Goal: Transaction & Acquisition: Purchase product/service

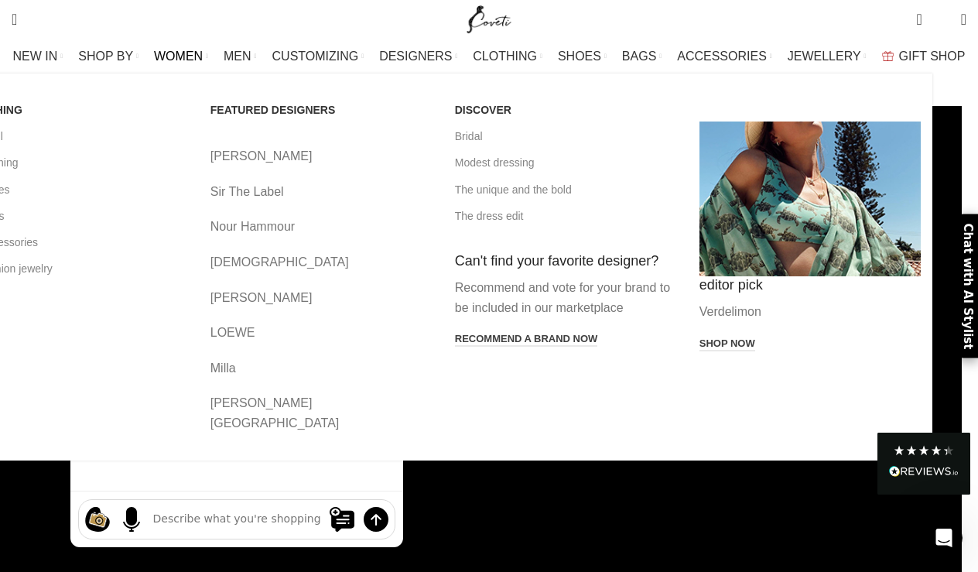
click at [203, 53] on span "WOMEN" at bounding box center [178, 56] width 49 height 15
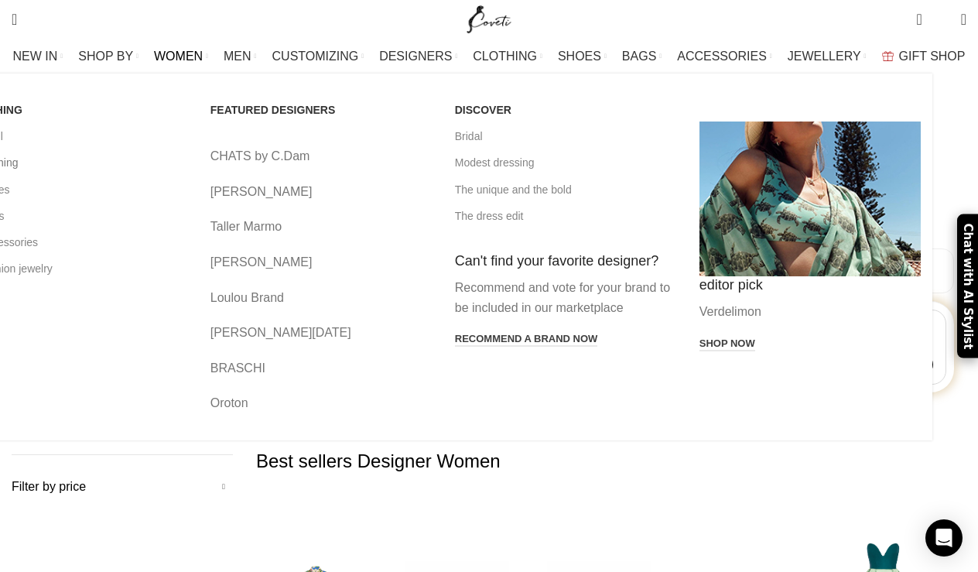
click at [57, 160] on link "All clothing" at bounding box center [76, 162] width 221 height 26
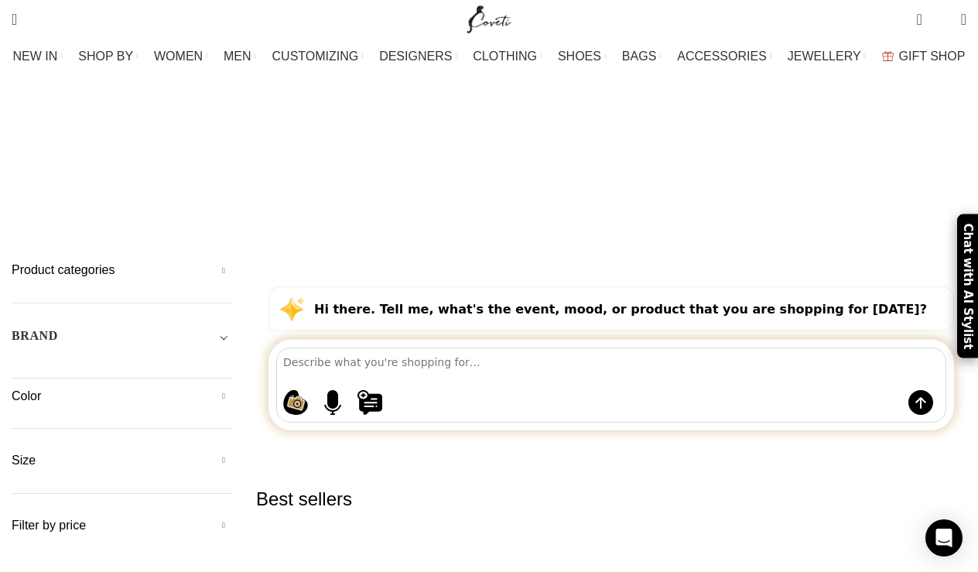
click at [233, 261] on h5 "Product categories" at bounding box center [122, 269] width 221 height 17
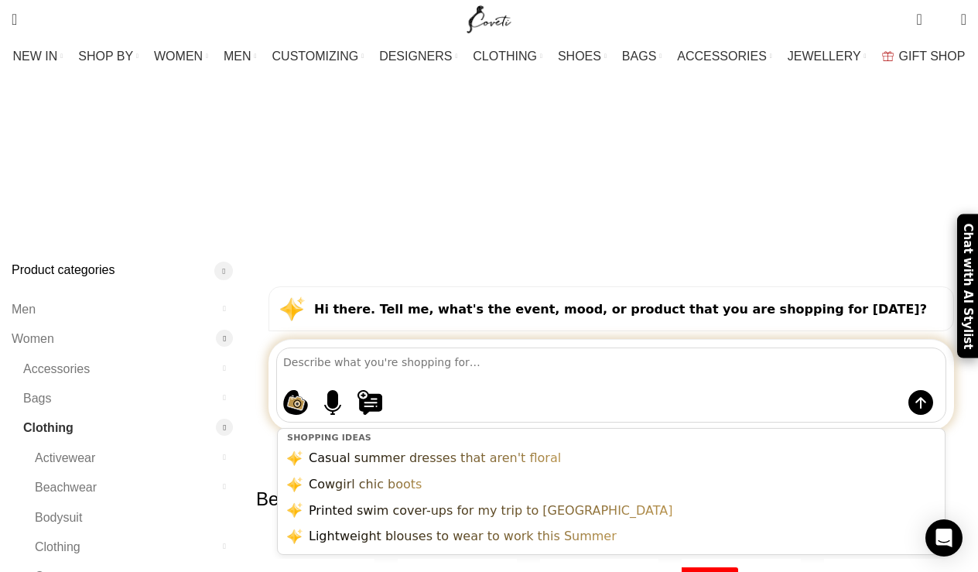
click at [366, 348] on textarea at bounding box center [614, 361] width 662 height 27
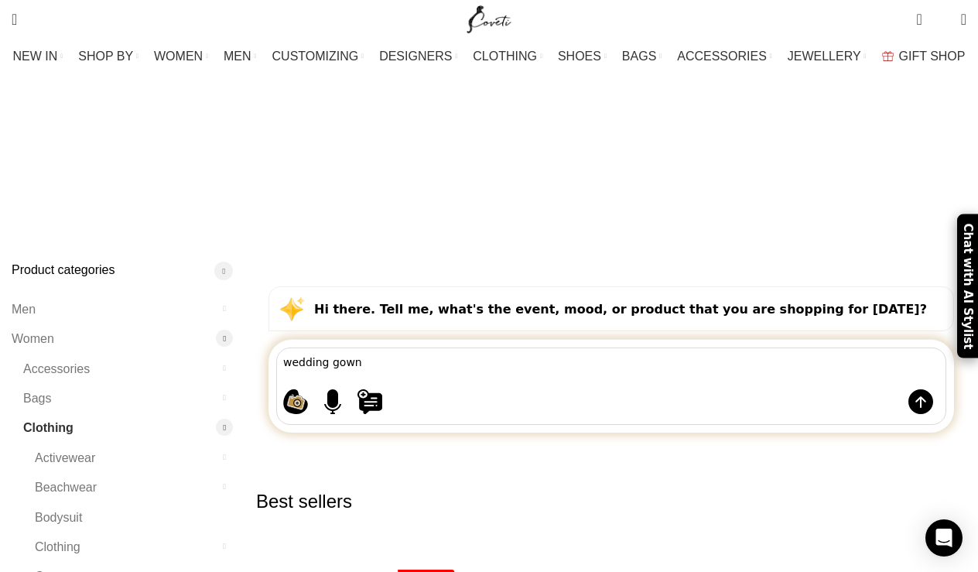
type textarea "wedding gown"
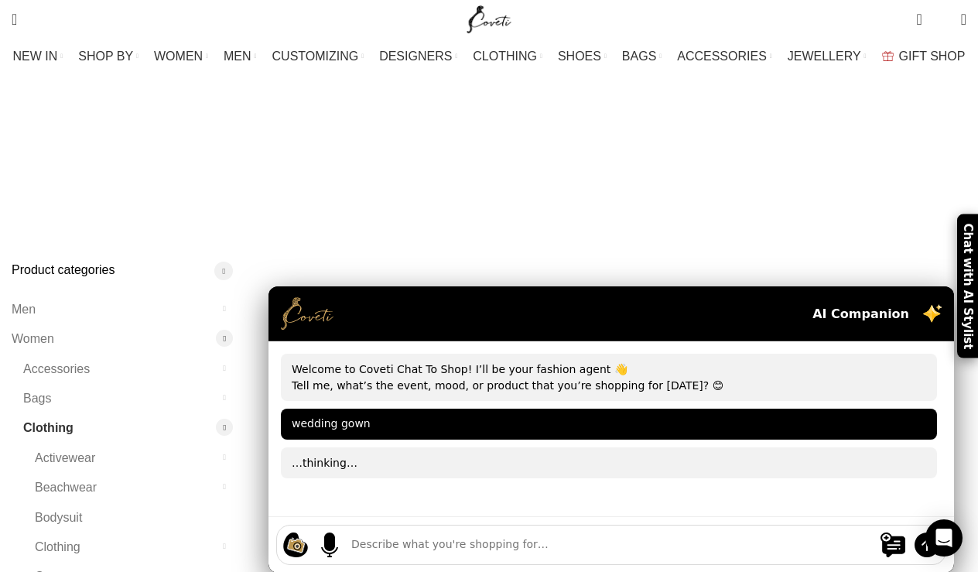
click at [364, 536] on textarea at bounding box center [611, 544] width 520 height 16
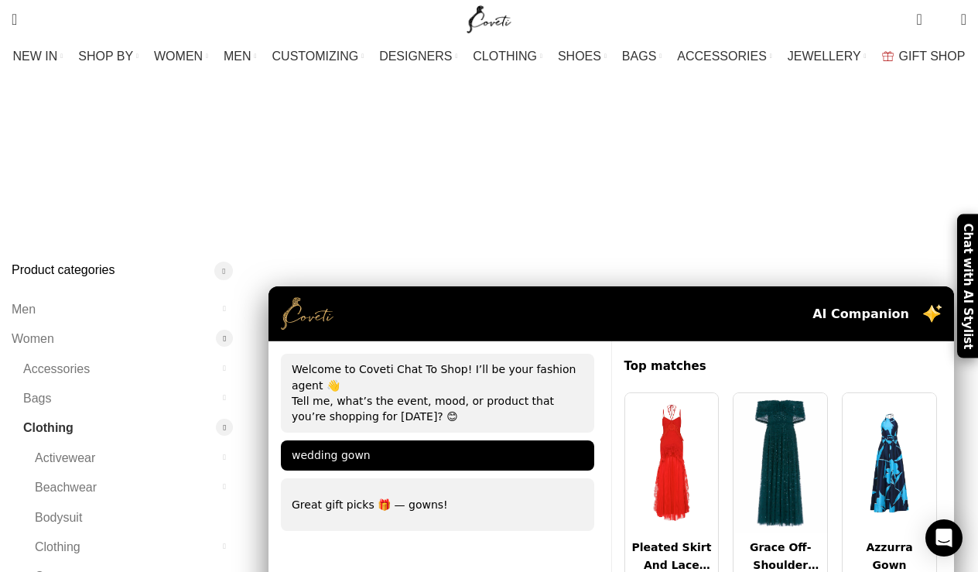
type textarea "mo"
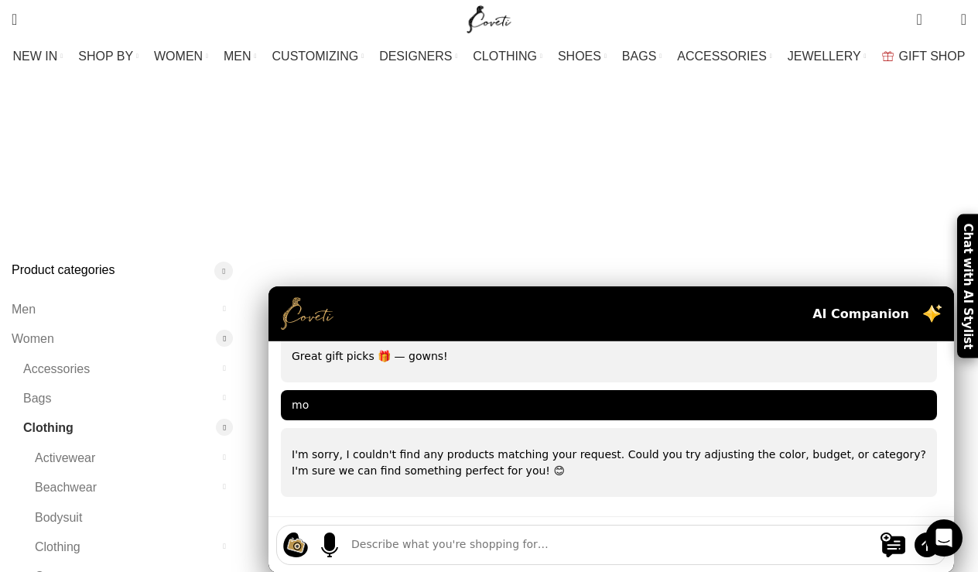
scroll to position [118, 0]
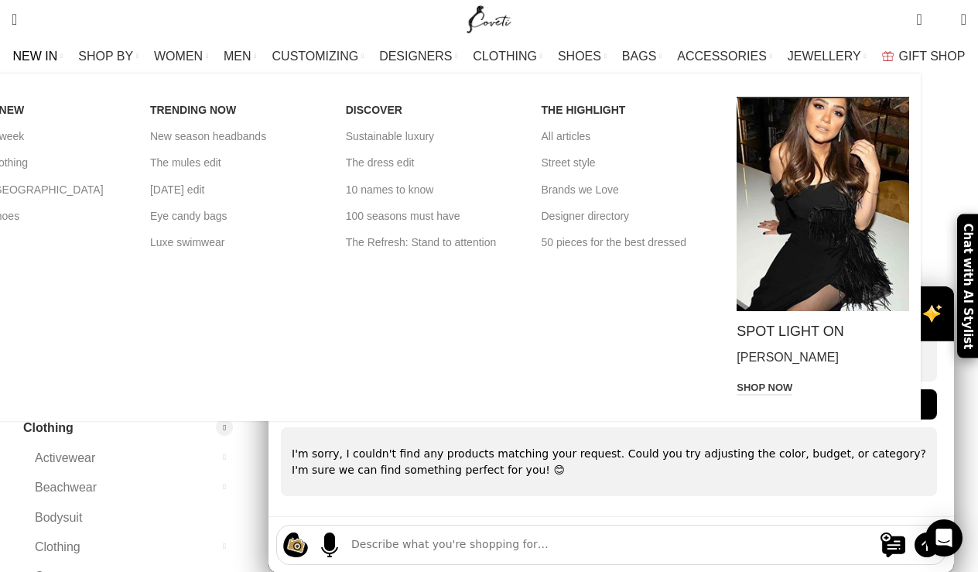
click at [58, 53] on span "NEW IN" at bounding box center [35, 56] width 45 height 15
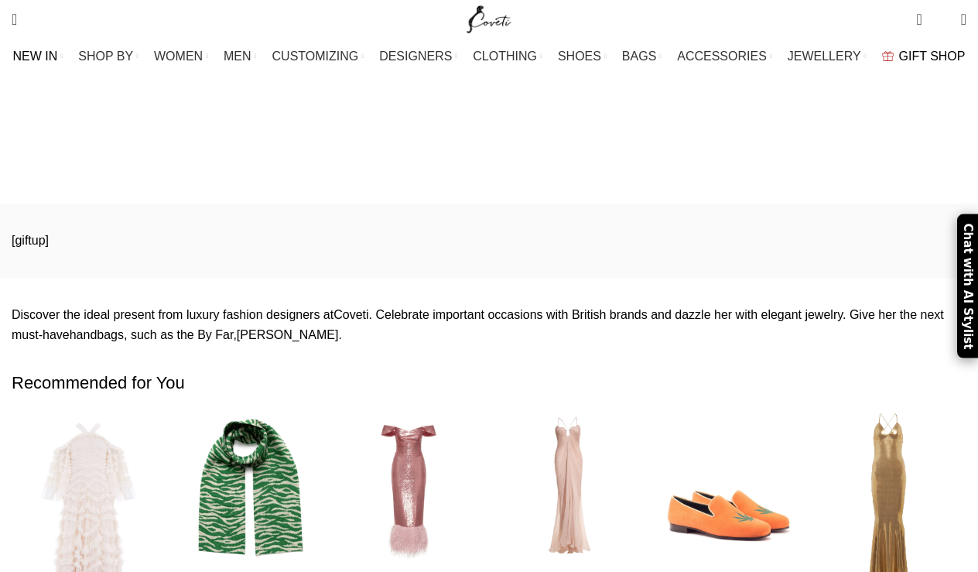
click at [58, 53] on span "NEW IN" at bounding box center [35, 56] width 45 height 15
click at [133, 50] on span "SHOP BY" at bounding box center [105, 56] width 55 height 15
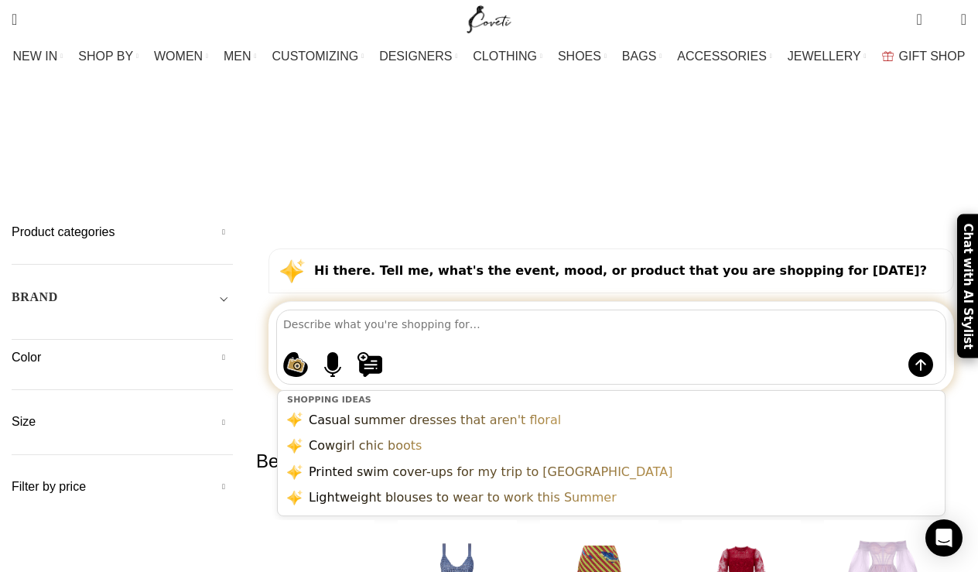
click at [307, 310] on textarea at bounding box center [614, 323] width 662 height 27
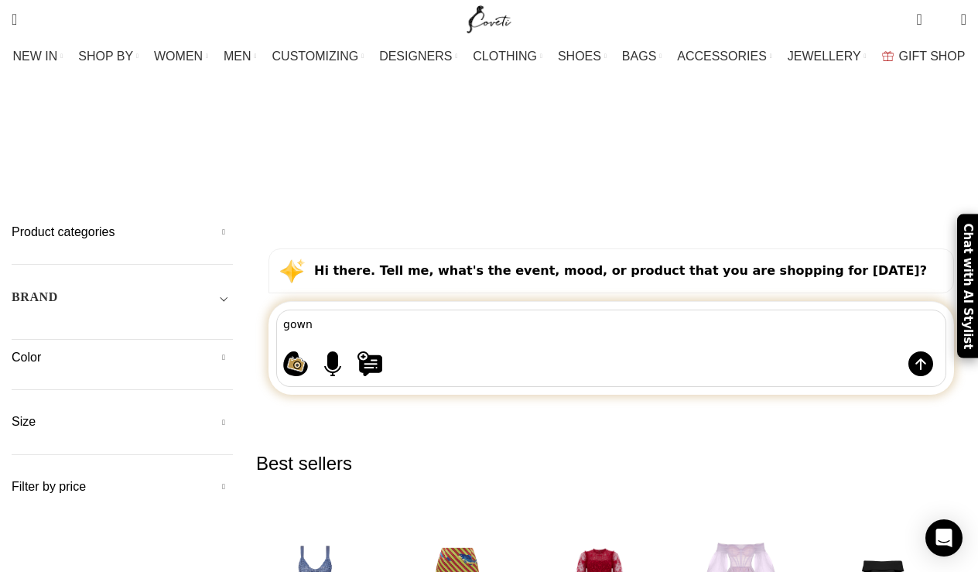
type textarea "gown"
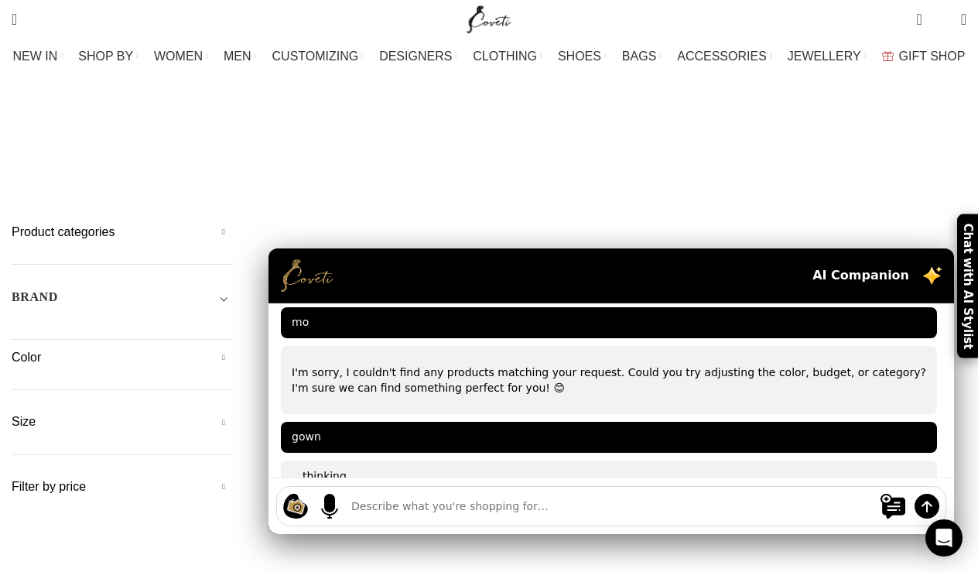
scroll to position [196, 0]
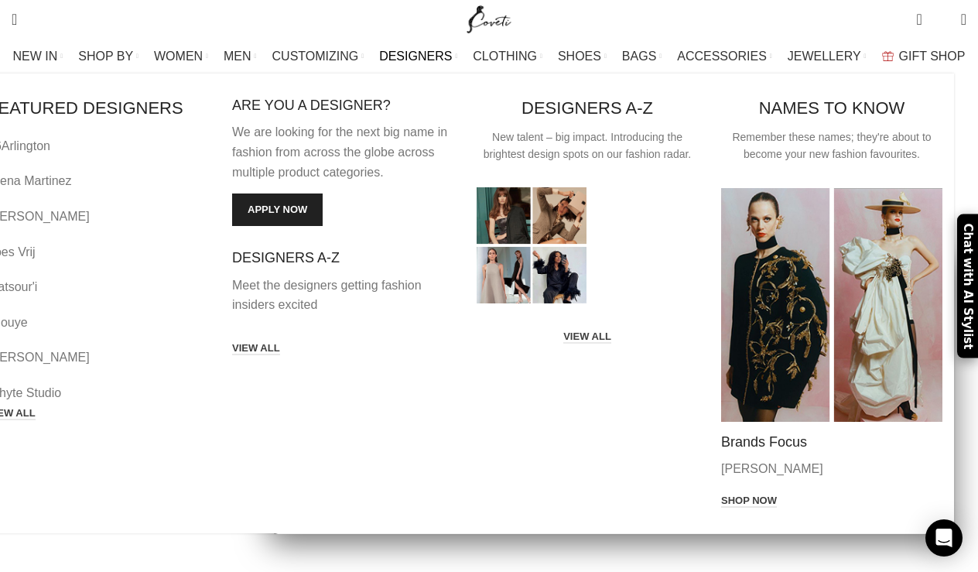
click at [429, 53] on span "DESIGNERS" at bounding box center [415, 56] width 73 height 15
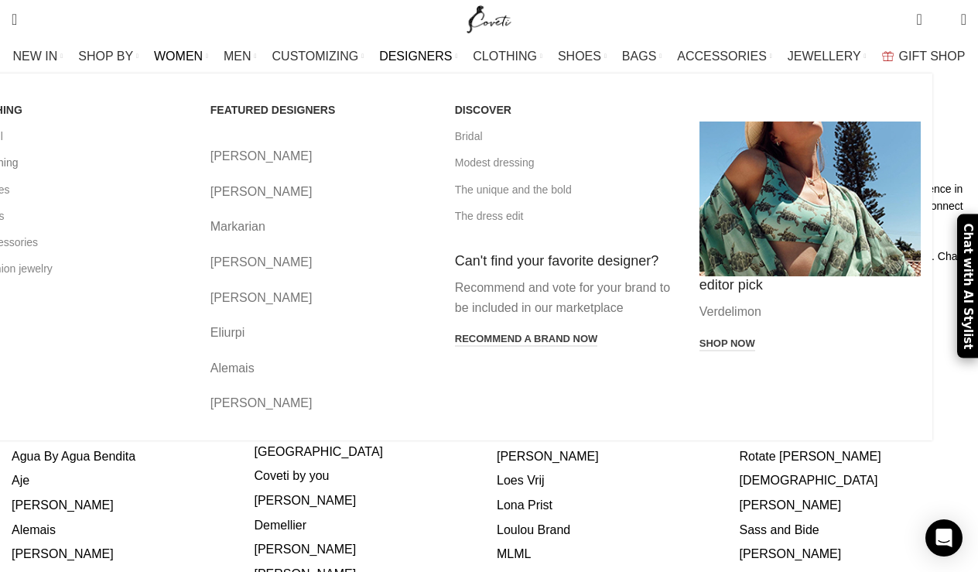
click at [122, 163] on link "All clothing" at bounding box center [76, 162] width 221 height 26
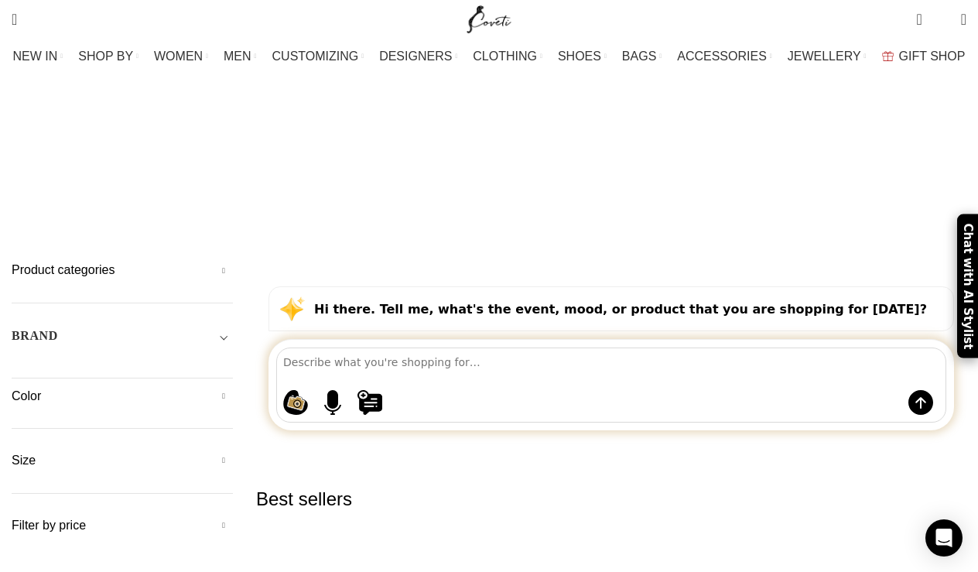
click at [230, 261] on h5 "Product categories" at bounding box center [122, 269] width 221 height 17
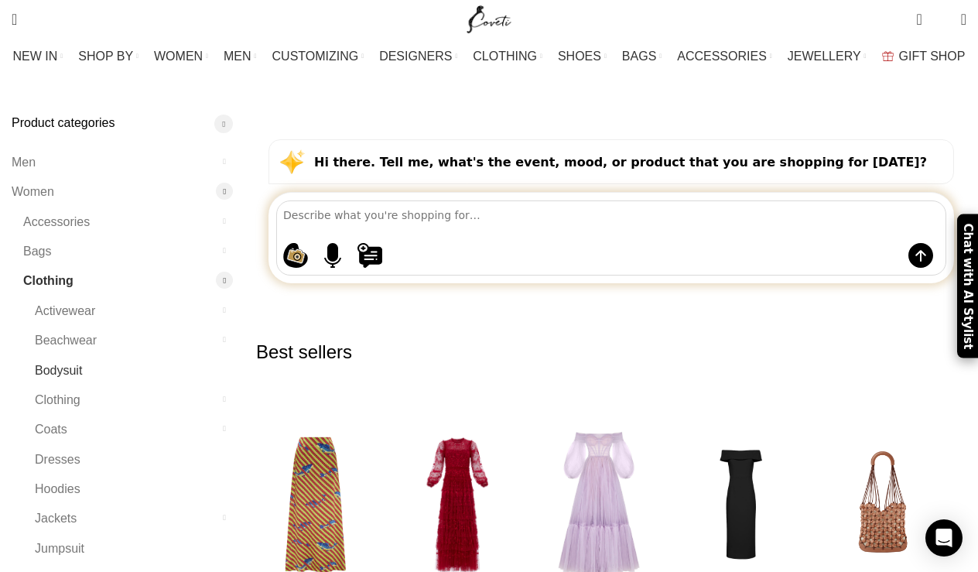
scroll to position [153, 0]
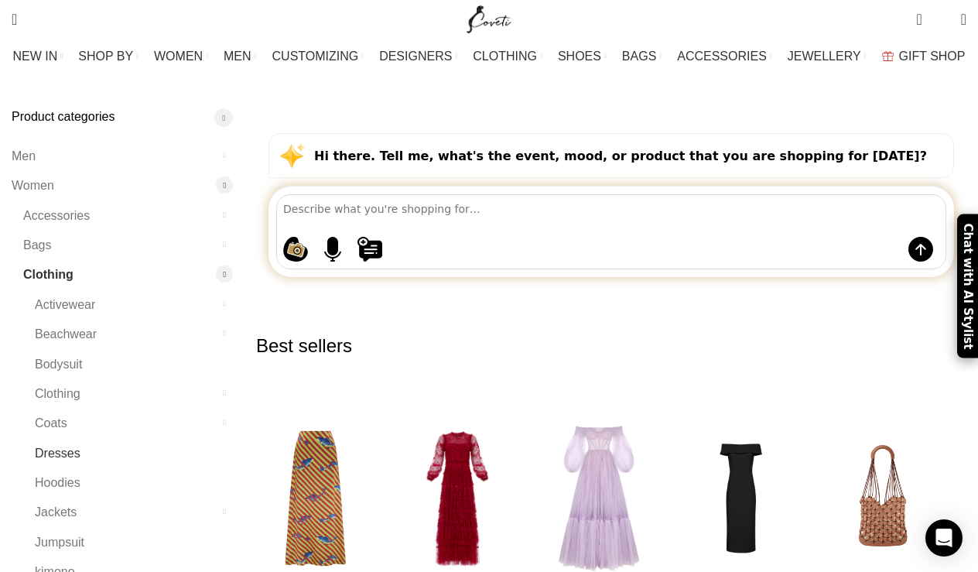
click at [73, 439] on link "Dresses" at bounding box center [124, 453] width 179 height 29
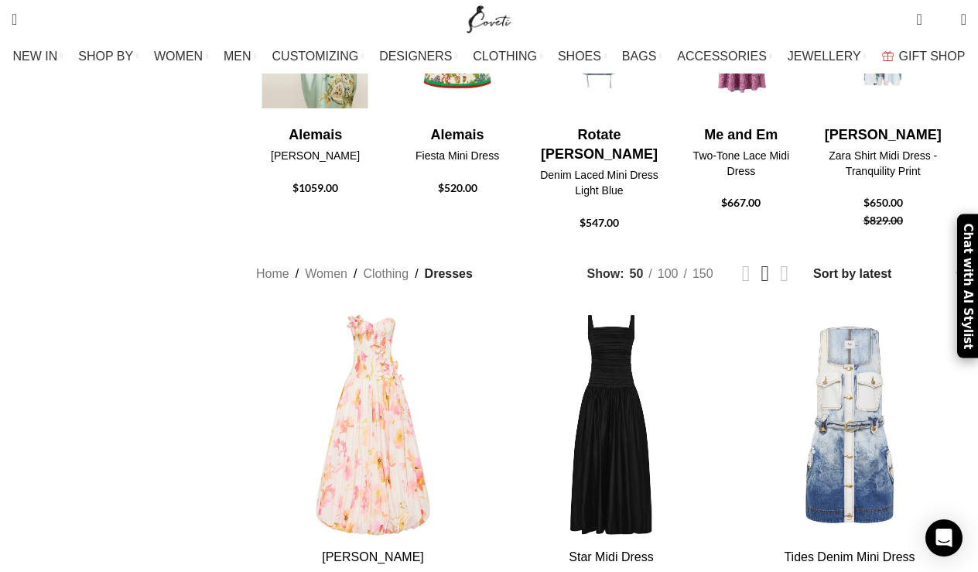
scroll to position [609, 0]
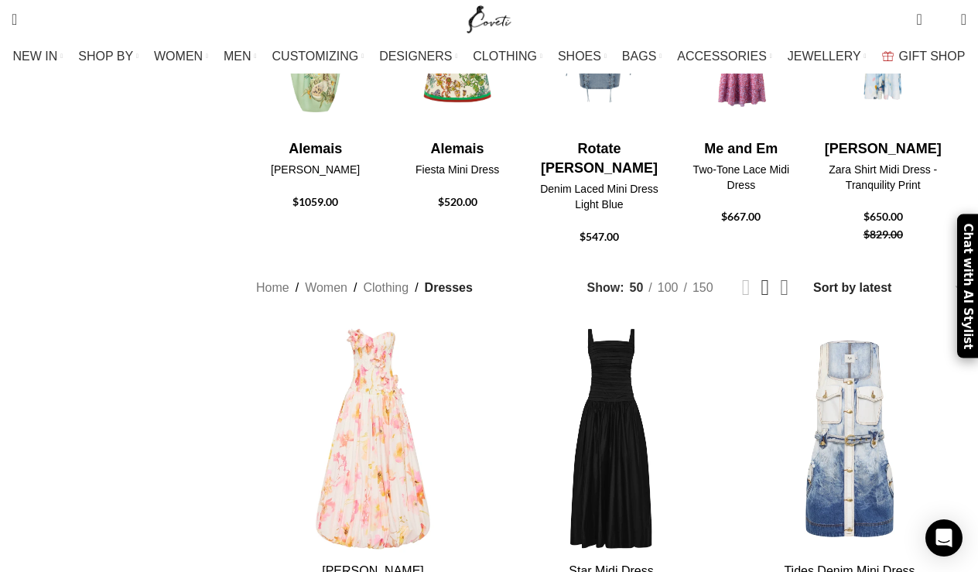
click at [788, 276] on link "Grid view 4" at bounding box center [784, 287] width 9 height 22
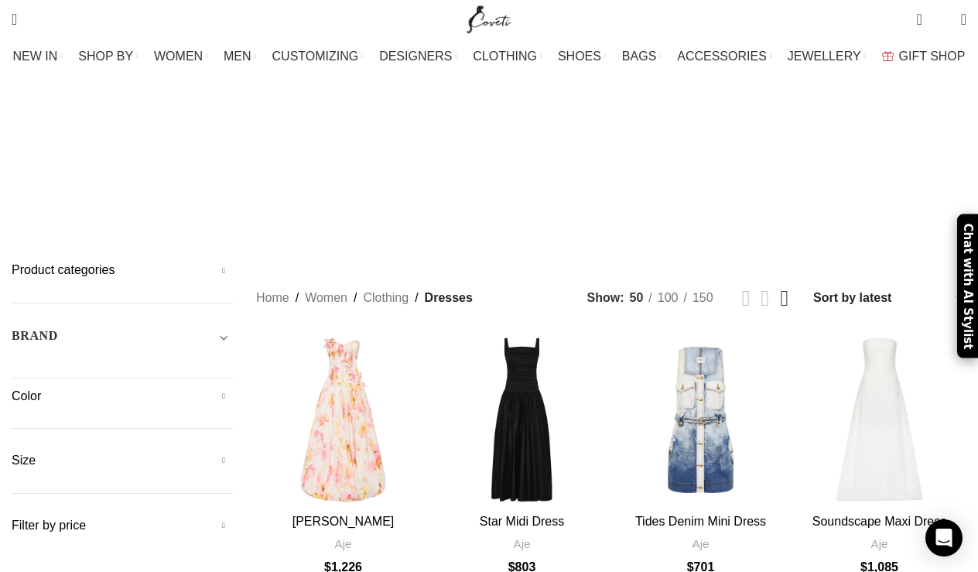
click at [230, 388] on h5 "Color" at bounding box center [122, 396] width 221 height 17
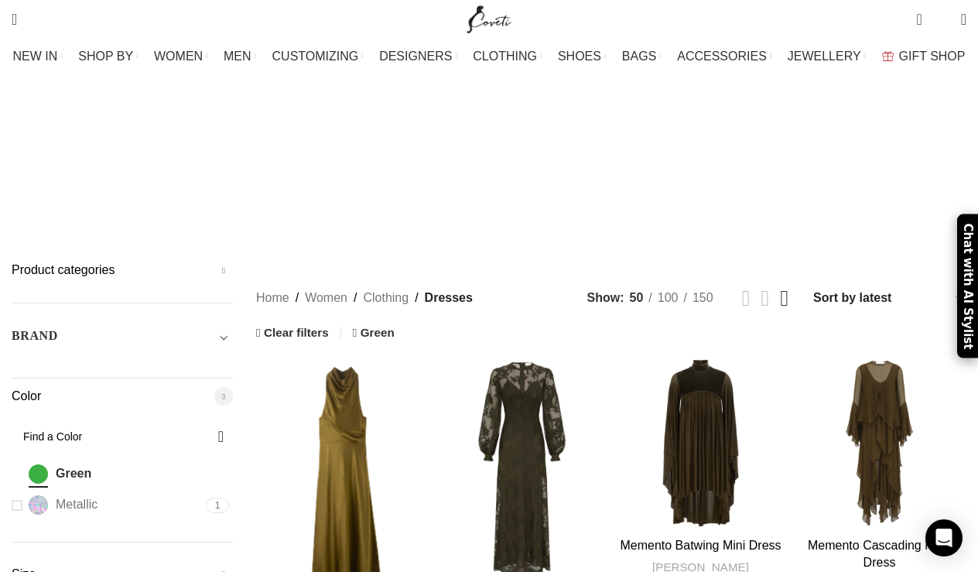
click at [233, 326] on span "Toggle filter" at bounding box center [223, 335] width 19 height 19
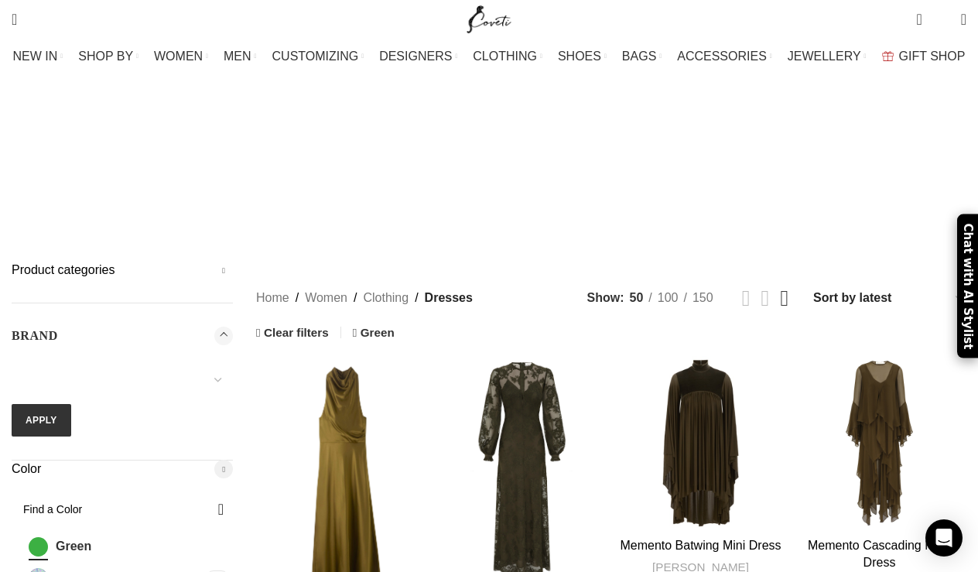
click at [231, 326] on span "Toggle filter" at bounding box center [223, 335] width 19 height 19
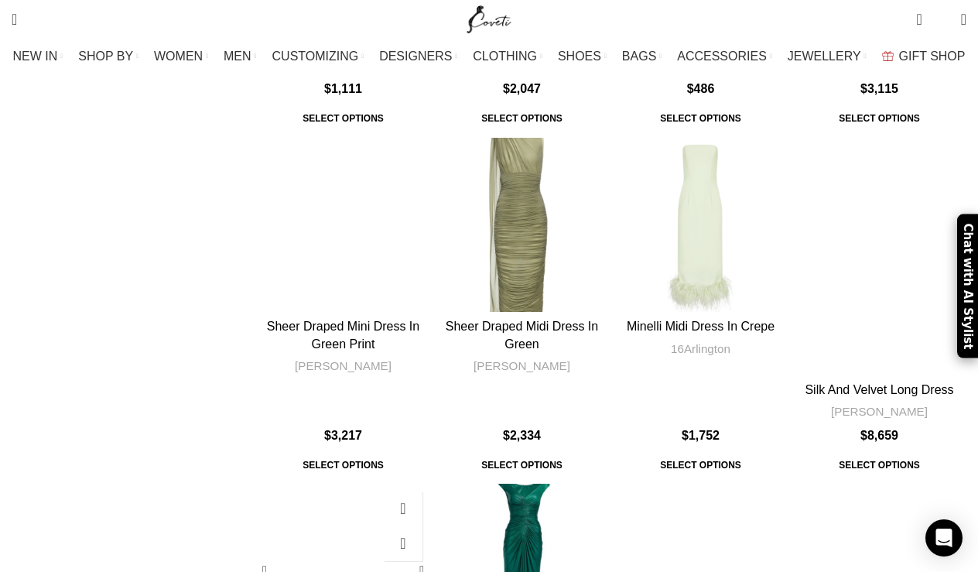
scroll to position [1522, 0]
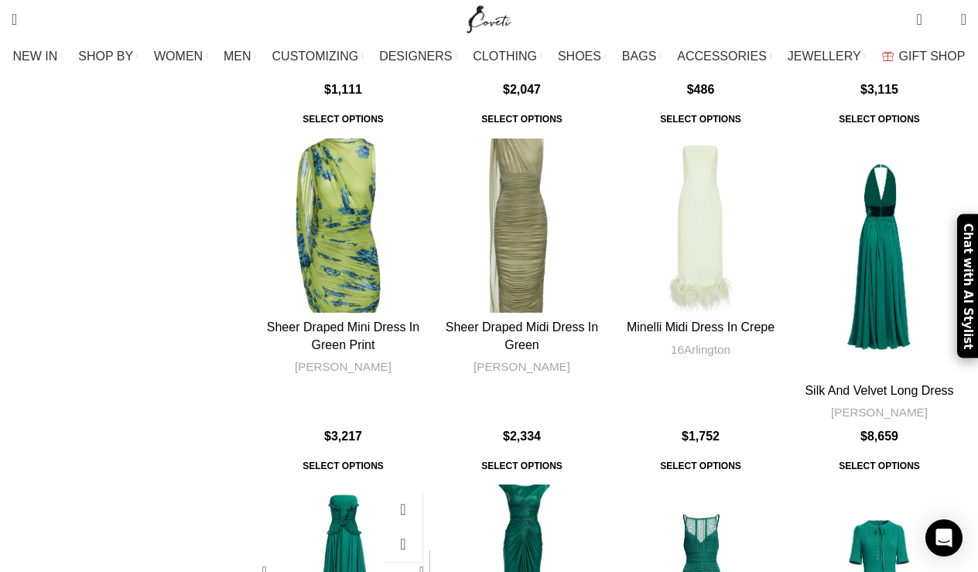
click at [349, 484] on div "Silk Long Dress" at bounding box center [343, 571] width 35 height 174
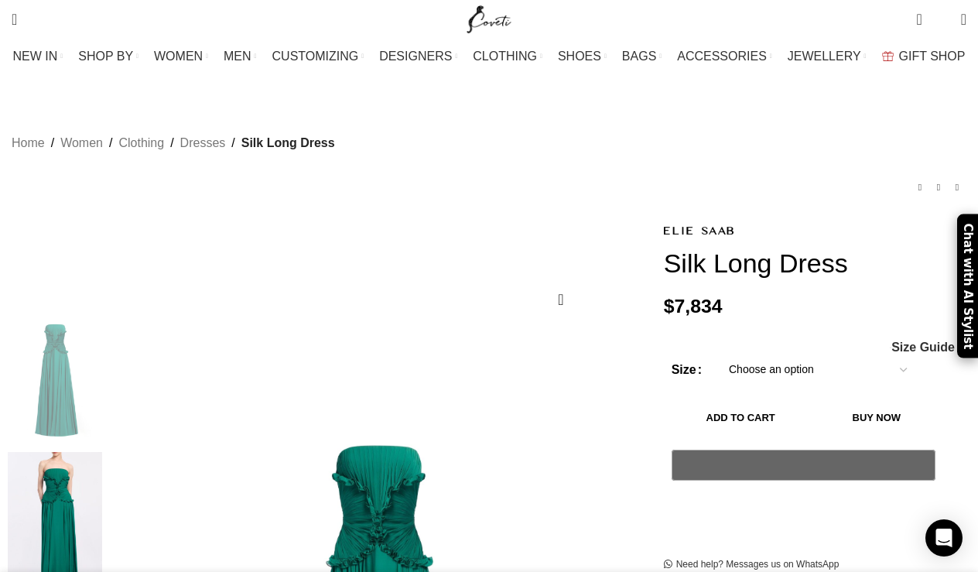
scroll to position [0, 162]
